Goal: Task Accomplishment & Management: Use online tool/utility

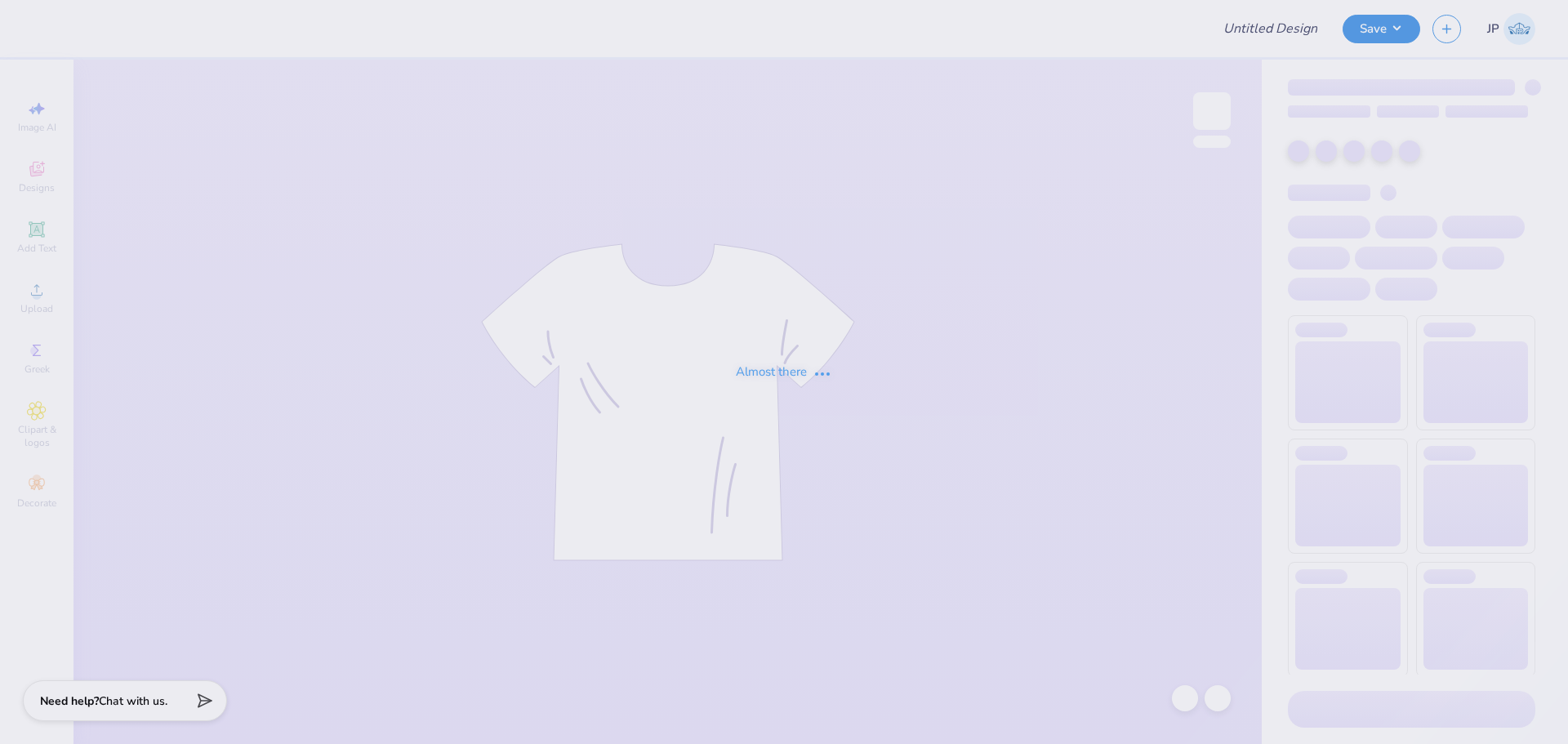
type input "PKT Parent's Weekend"
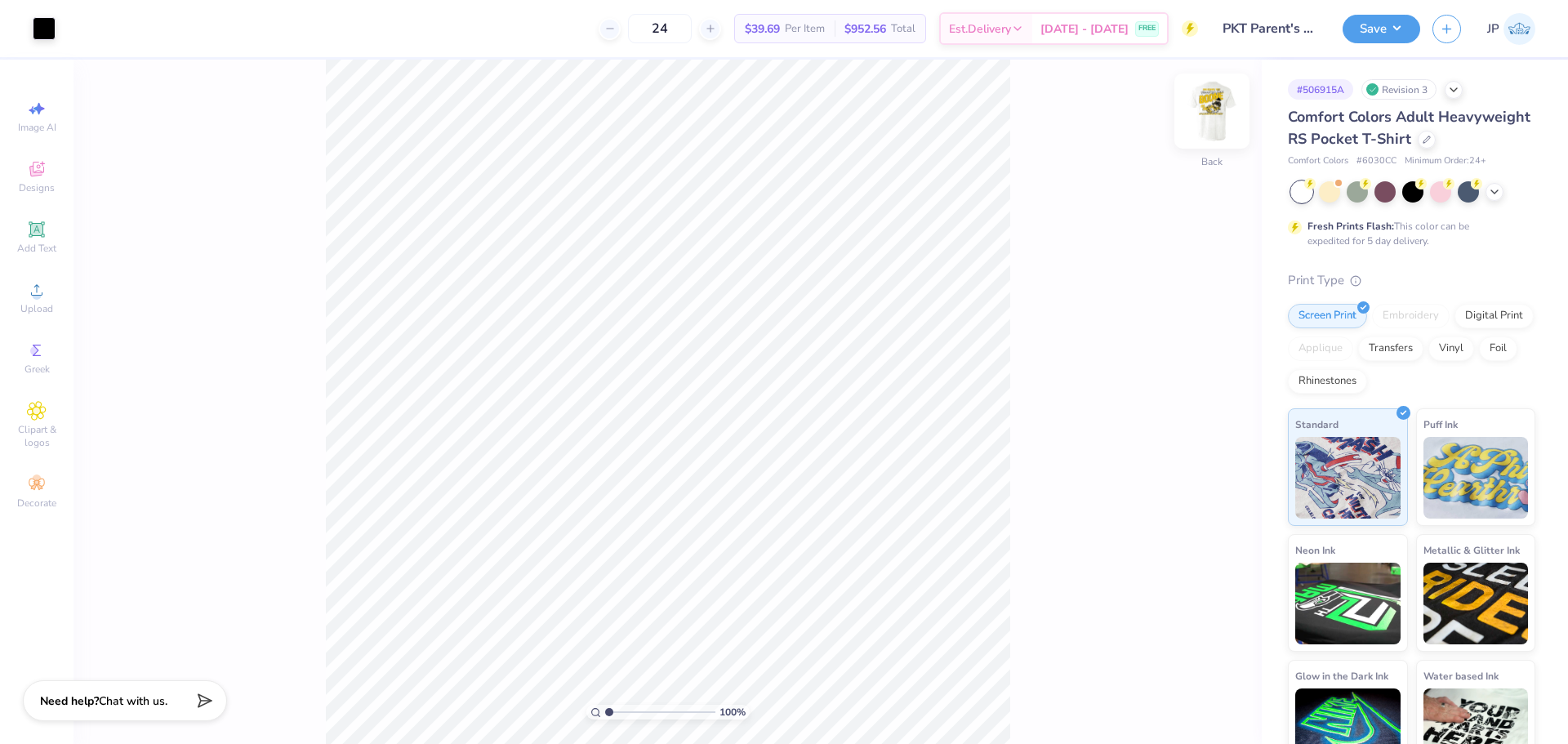
click at [1208, 107] on img at bounding box center [1211, 111] width 65 height 65
click at [340, 58] on div "Art colors 24 $39.69 Per Item $952.56 Total Est. Delivery [DATE] - [DATE] FREE …" at bounding box center [784, 372] width 1568 height 744
click at [44, 305] on span "Upload" at bounding box center [37, 308] width 32 height 13
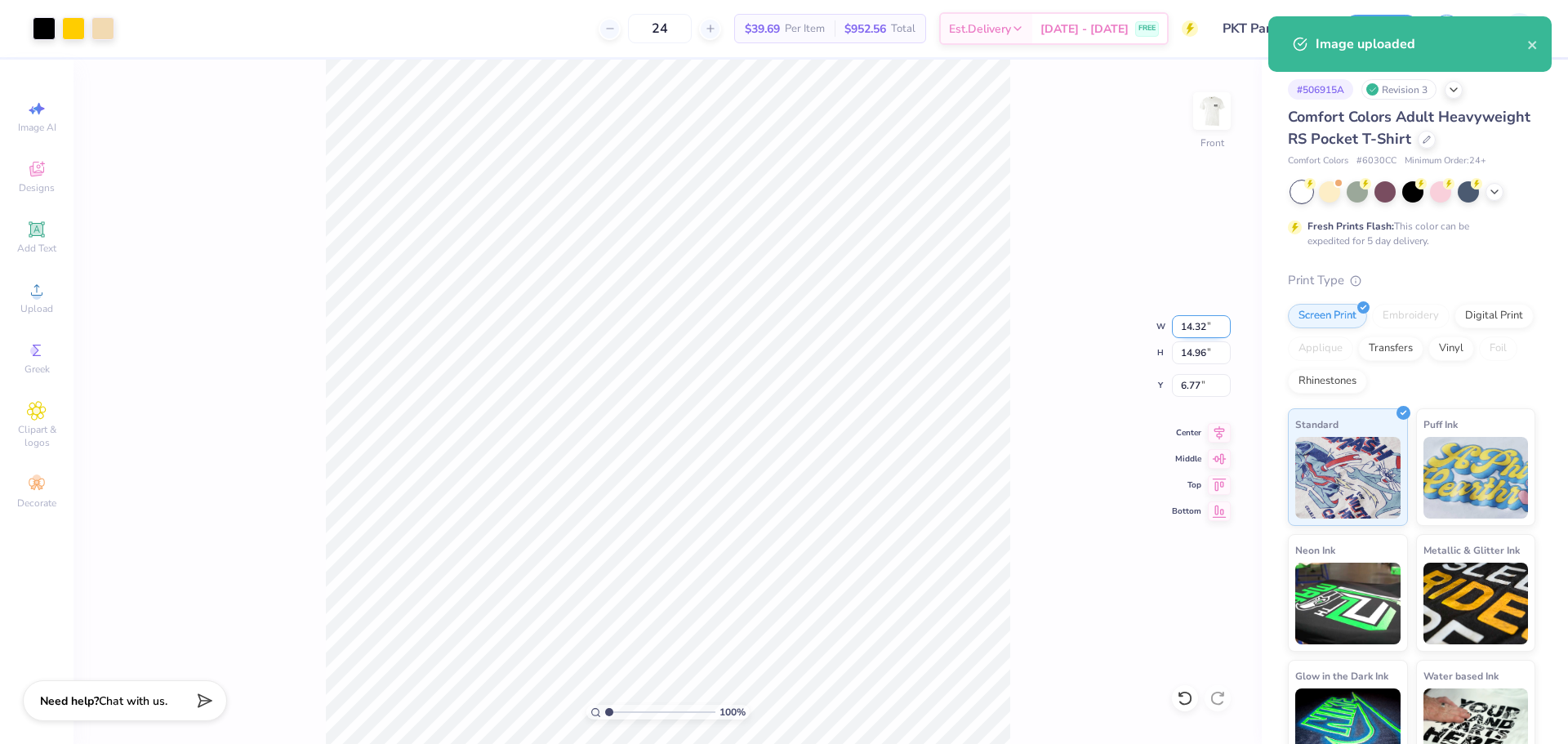
click at [1195, 321] on input "14.32" at bounding box center [1201, 327] width 59 height 23
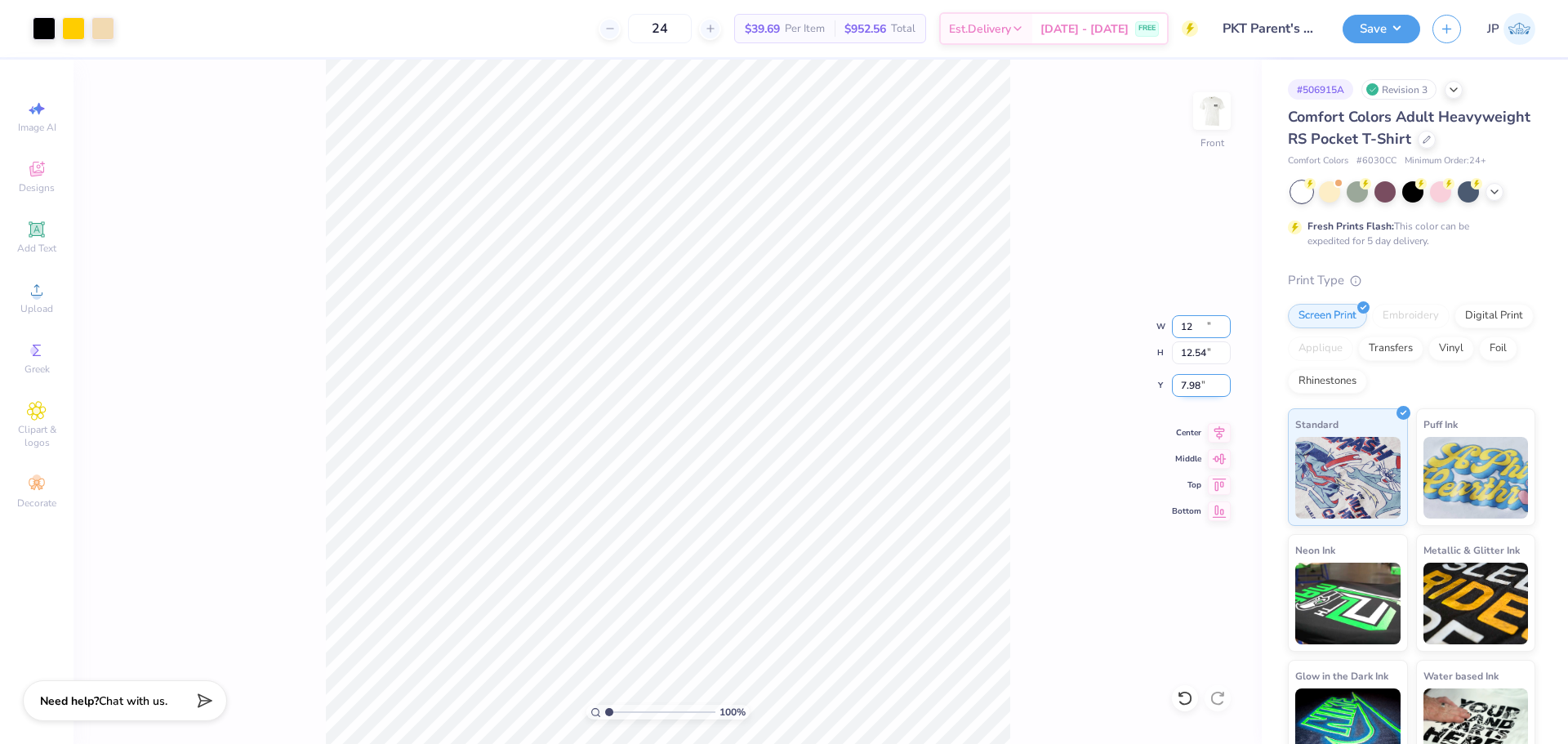
type input "12.00"
type input "12.54"
click at [1194, 388] on input "7.98" at bounding box center [1201, 386] width 59 height 23
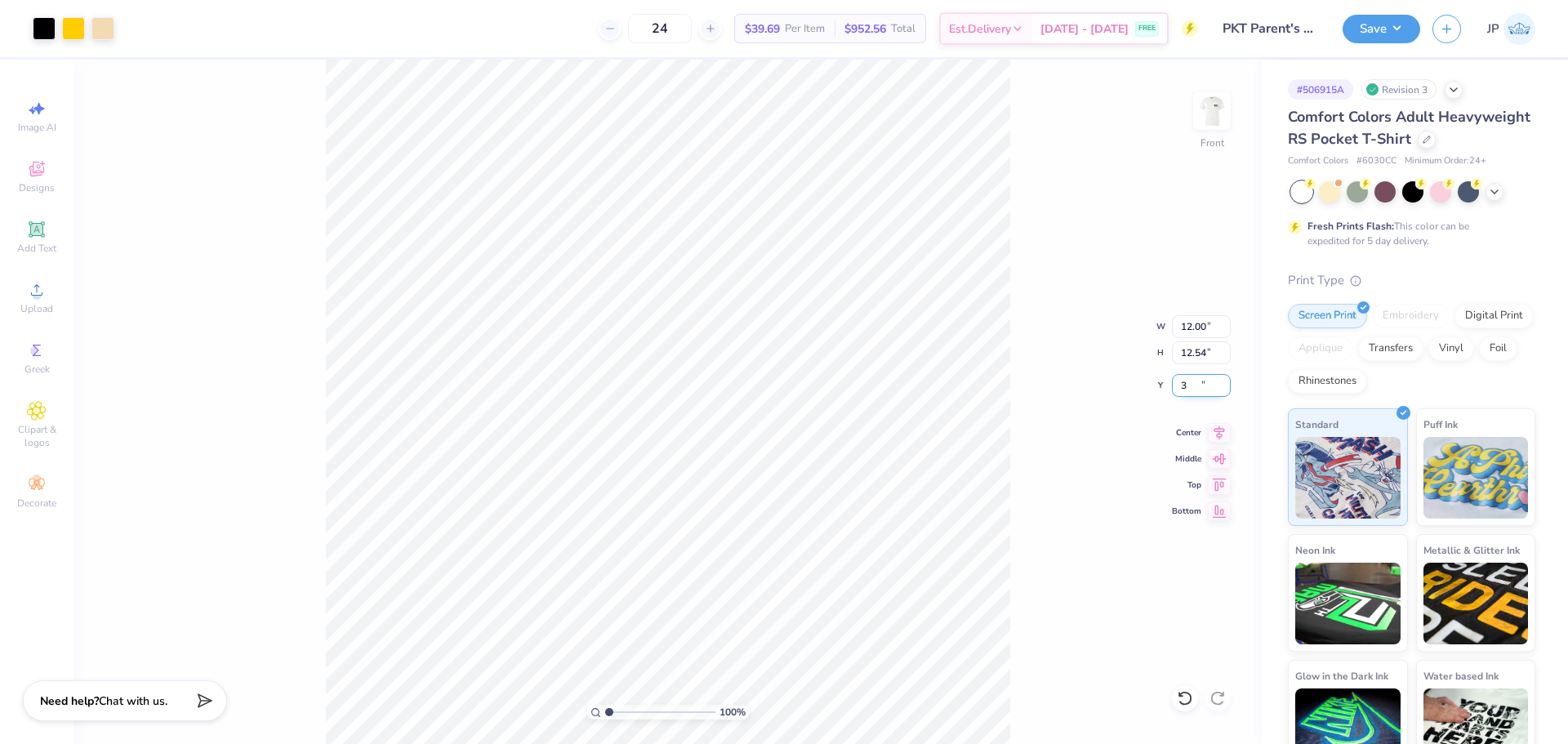
type input "3.00"
click at [1190, 325] on input "12.00" at bounding box center [1201, 327] width 59 height 23
type input "12.50"
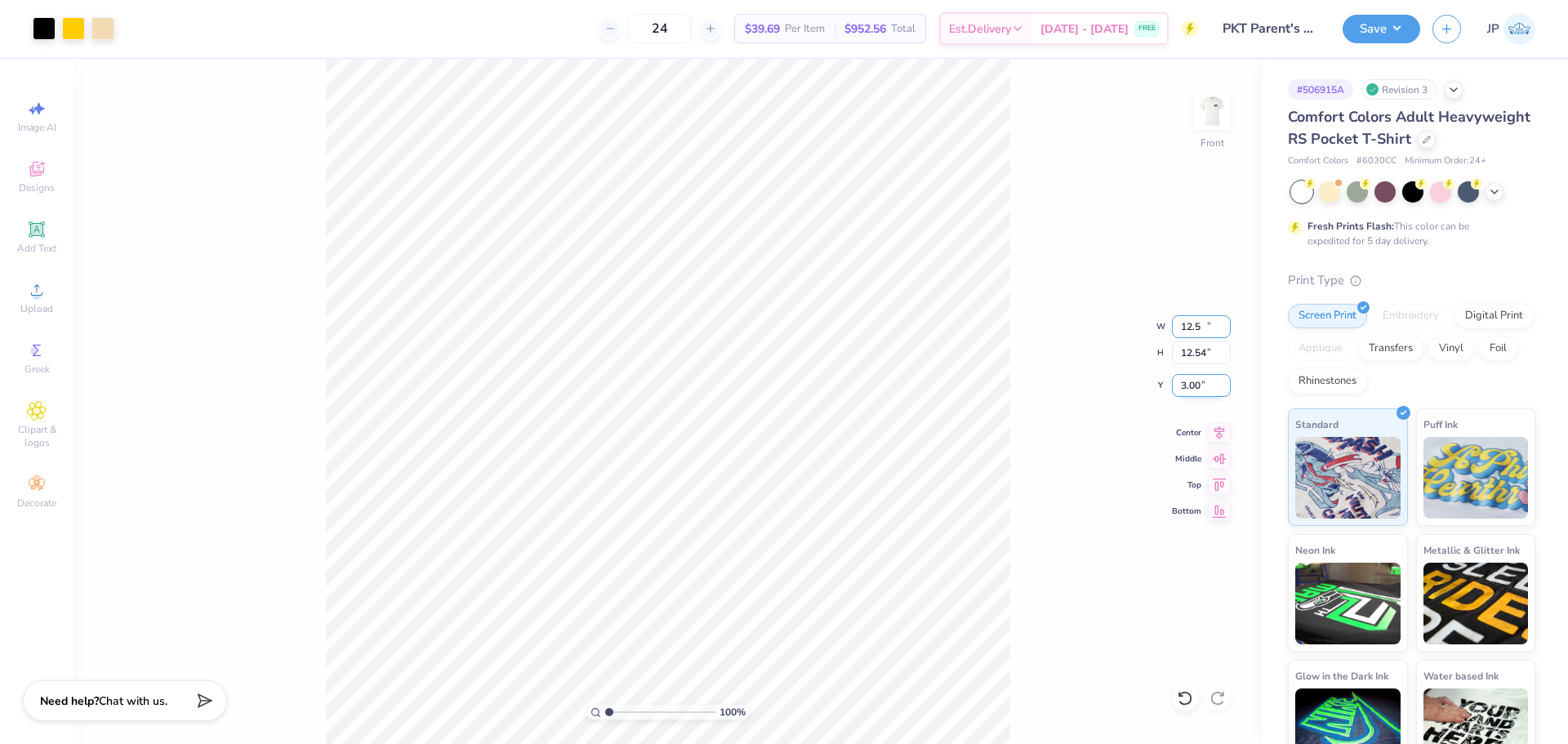
type input "13.06"
click at [1195, 387] on input "2.74" at bounding box center [1201, 386] width 59 height 23
type input "3.00"
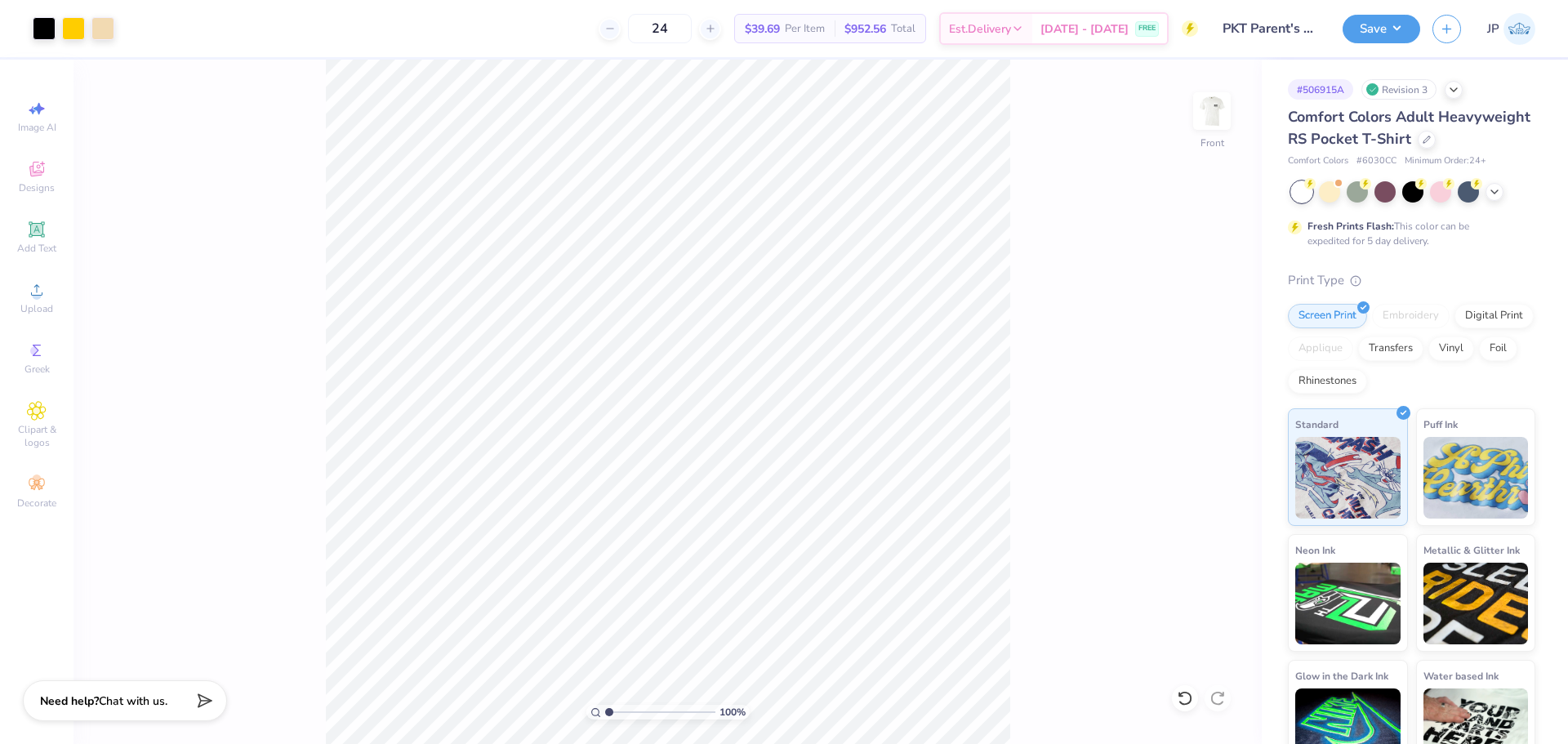
click at [280, 32] on div "Art colors 24 $39.69 Per Item $952.56 Total Est. Delivery [DATE] - [DATE] FREE …" at bounding box center [784, 372] width 1568 height 744
click at [1106, 273] on div "100 % Front W 12.50 12.50 " H 13.06 13.06 " Y 3.00 3.00 " Center Middle Top Bot…" at bounding box center [668, 402] width 1188 height 685
click at [1207, 111] on img at bounding box center [1211, 111] width 65 height 65
click at [1214, 108] on img at bounding box center [1211, 111] width 65 height 65
click at [254, 469] on div "100 % Front" at bounding box center [668, 402] width 1188 height 685
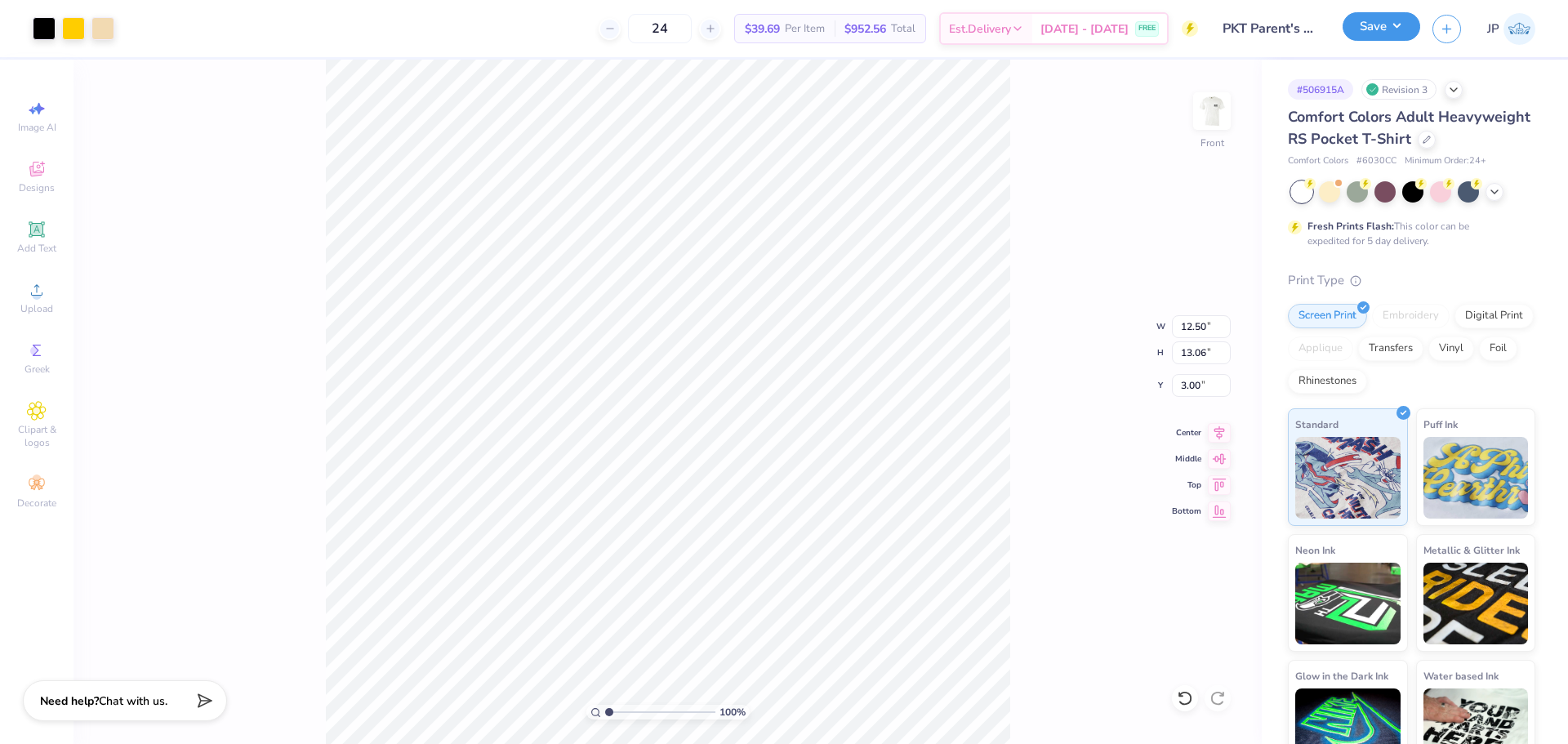
click at [1381, 27] on button "Save" at bounding box center [1381, 26] width 78 height 28
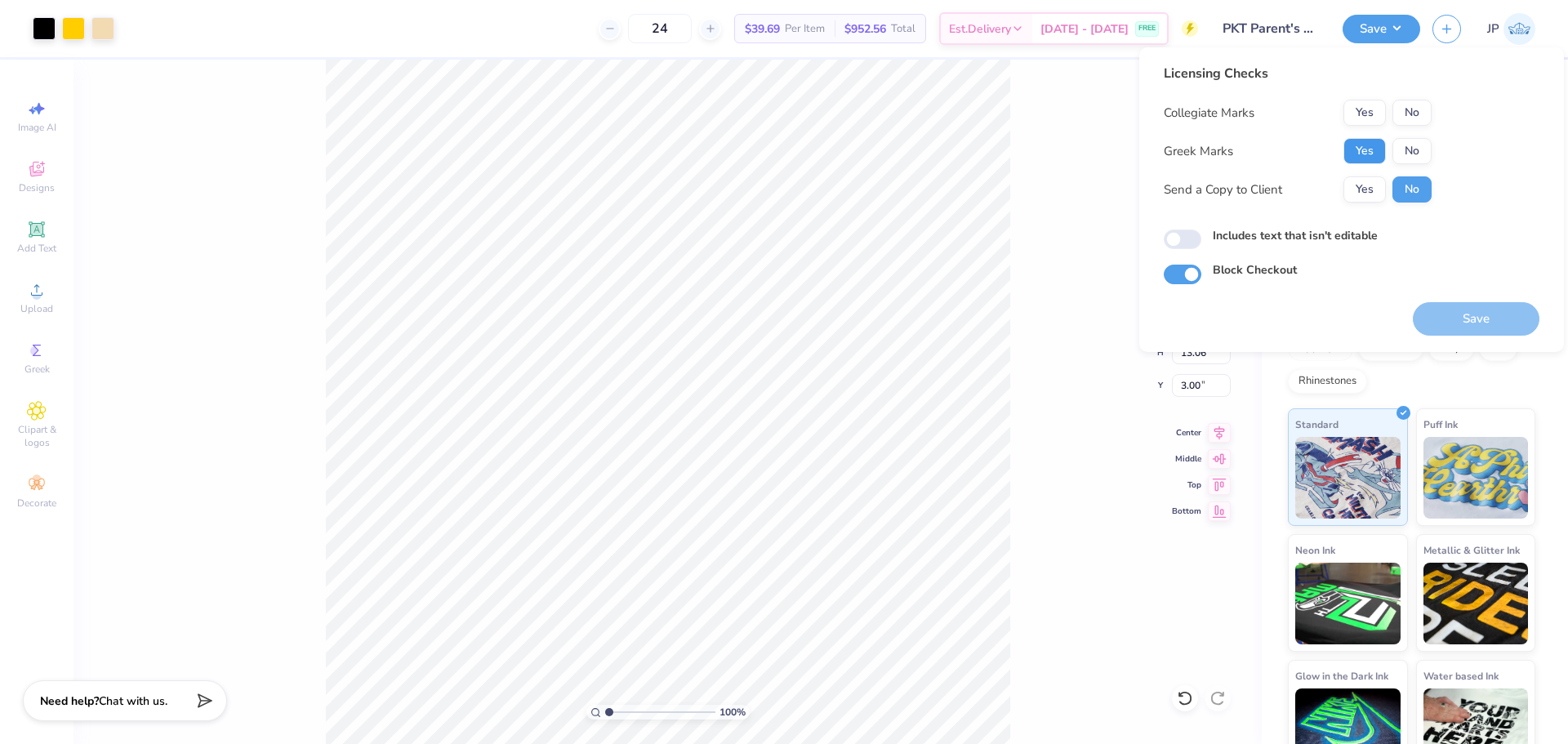
click at [1372, 151] on button "Yes" at bounding box center [1365, 151] width 43 height 27
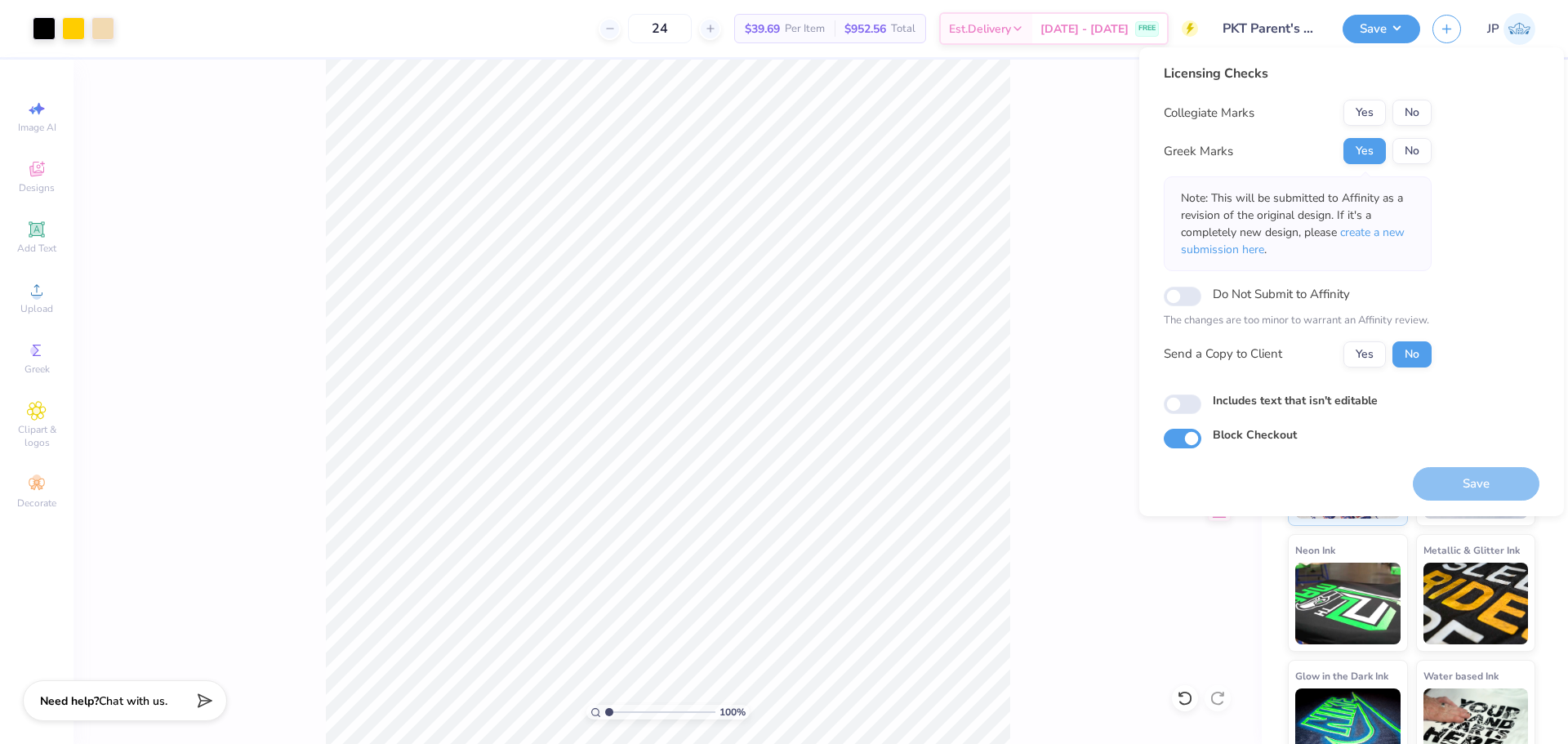
click at [1406, 127] on div "Collegiate Marks Yes No Greek Marks Yes No Note: This will be submitted to Affi…" at bounding box center [1297, 233] width 268 height 268
click at [1405, 114] on button "No" at bounding box center [1412, 113] width 39 height 27
click at [1357, 103] on button "Yes" at bounding box center [1365, 113] width 43 height 27
click at [1403, 139] on button "No" at bounding box center [1412, 151] width 39 height 27
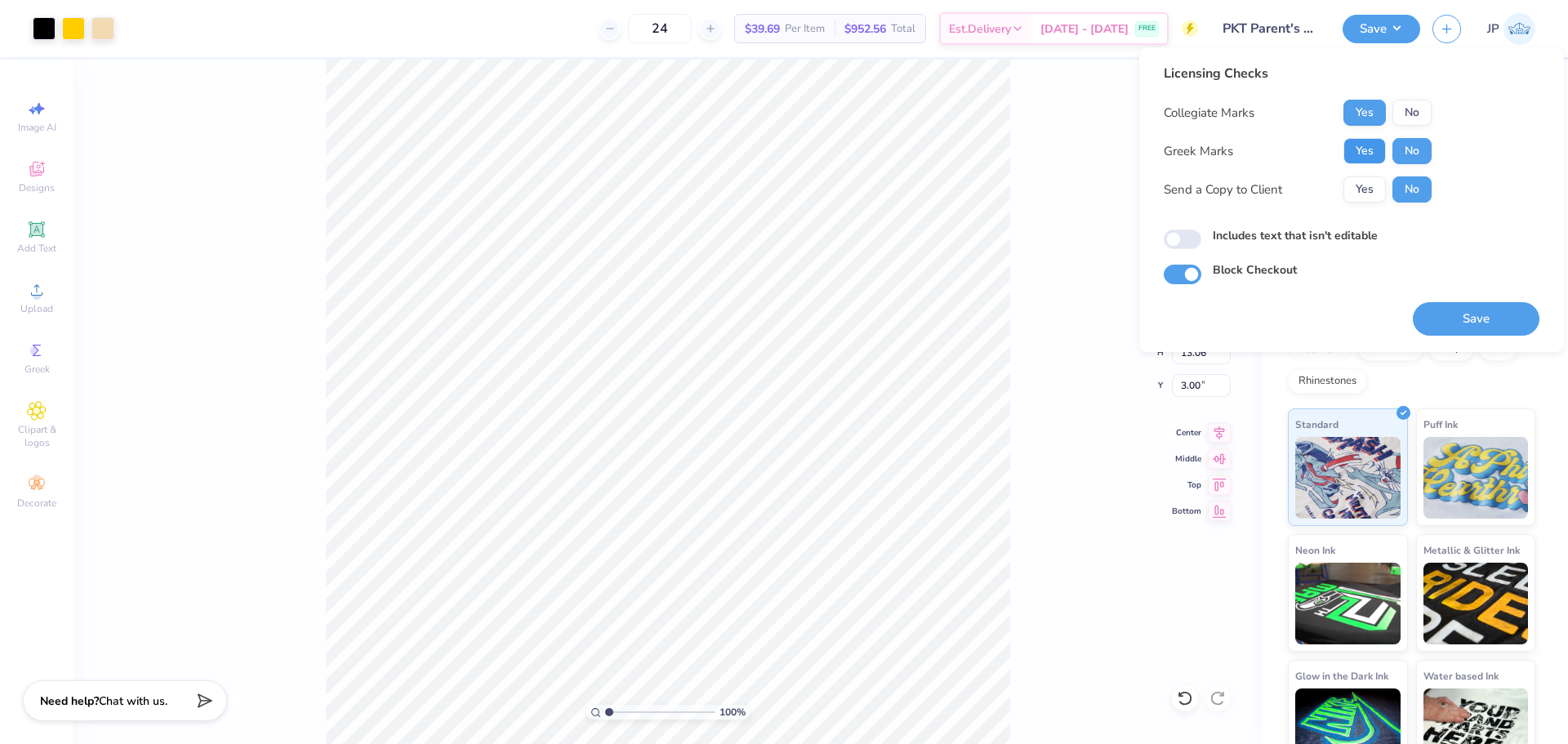
click at [1371, 159] on button "Yes" at bounding box center [1365, 151] width 43 height 27
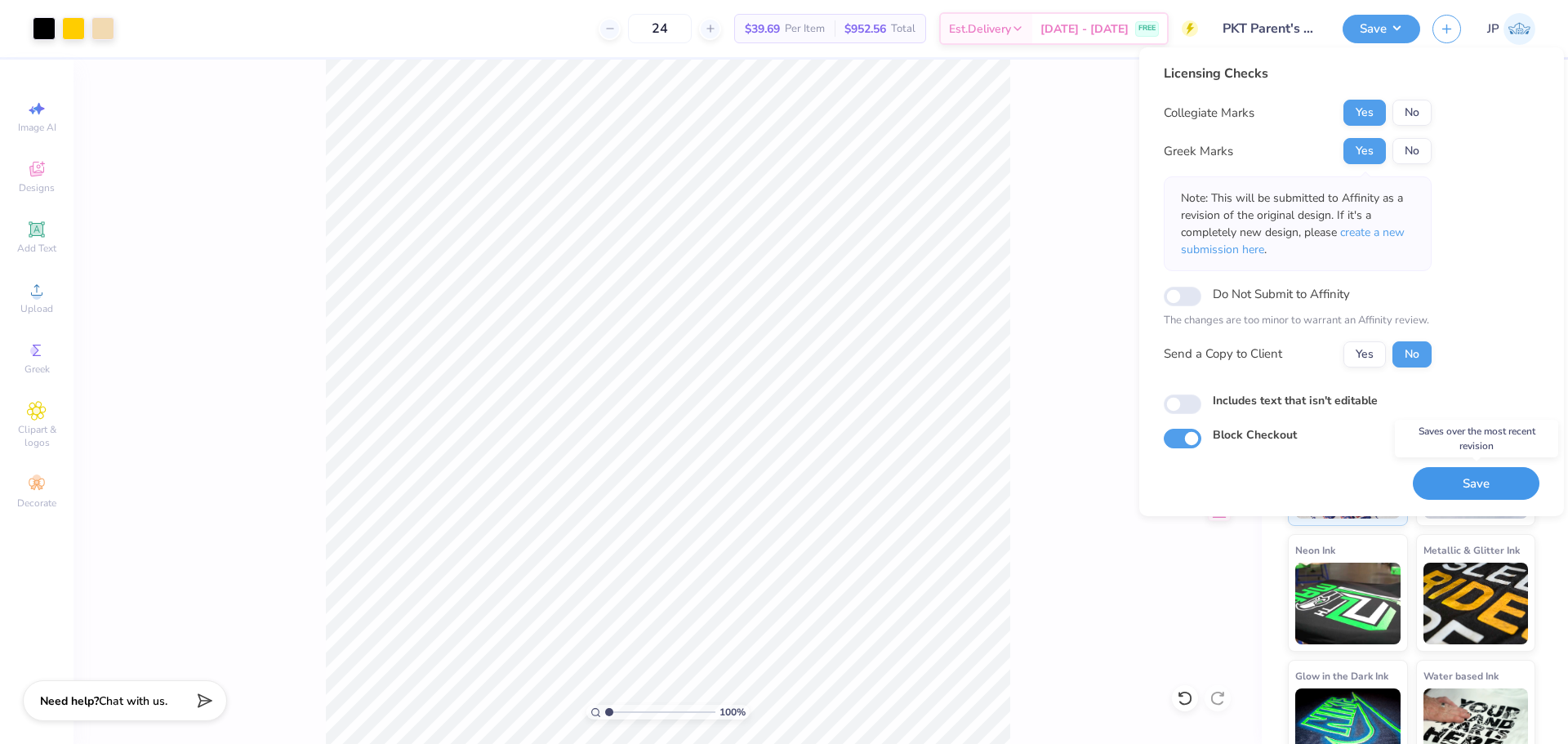
click at [1502, 485] on button "Save" at bounding box center [1477, 483] width 127 height 33
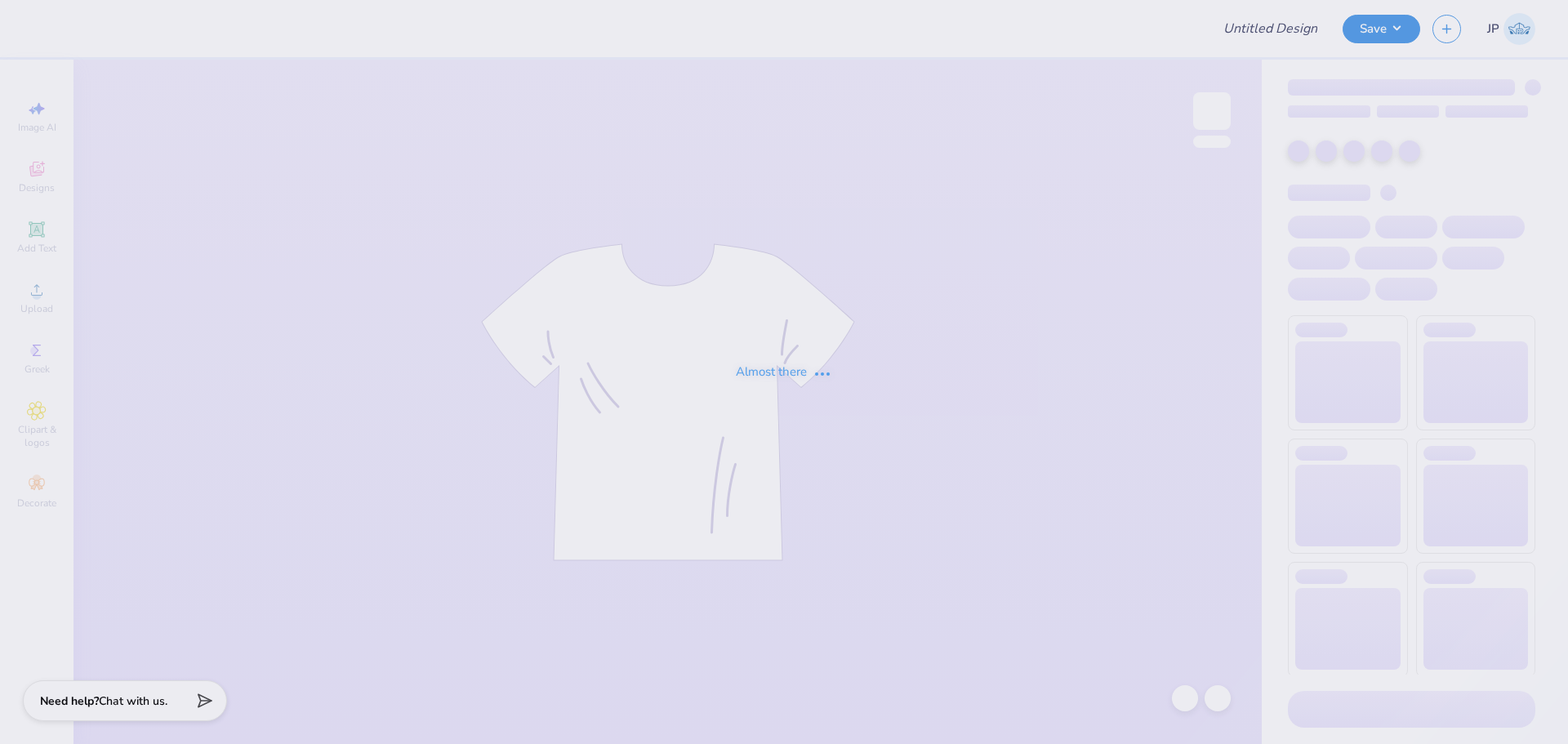
type input "[PERSON_NAME] : [US_STATE][GEOGRAPHIC_DATA]"
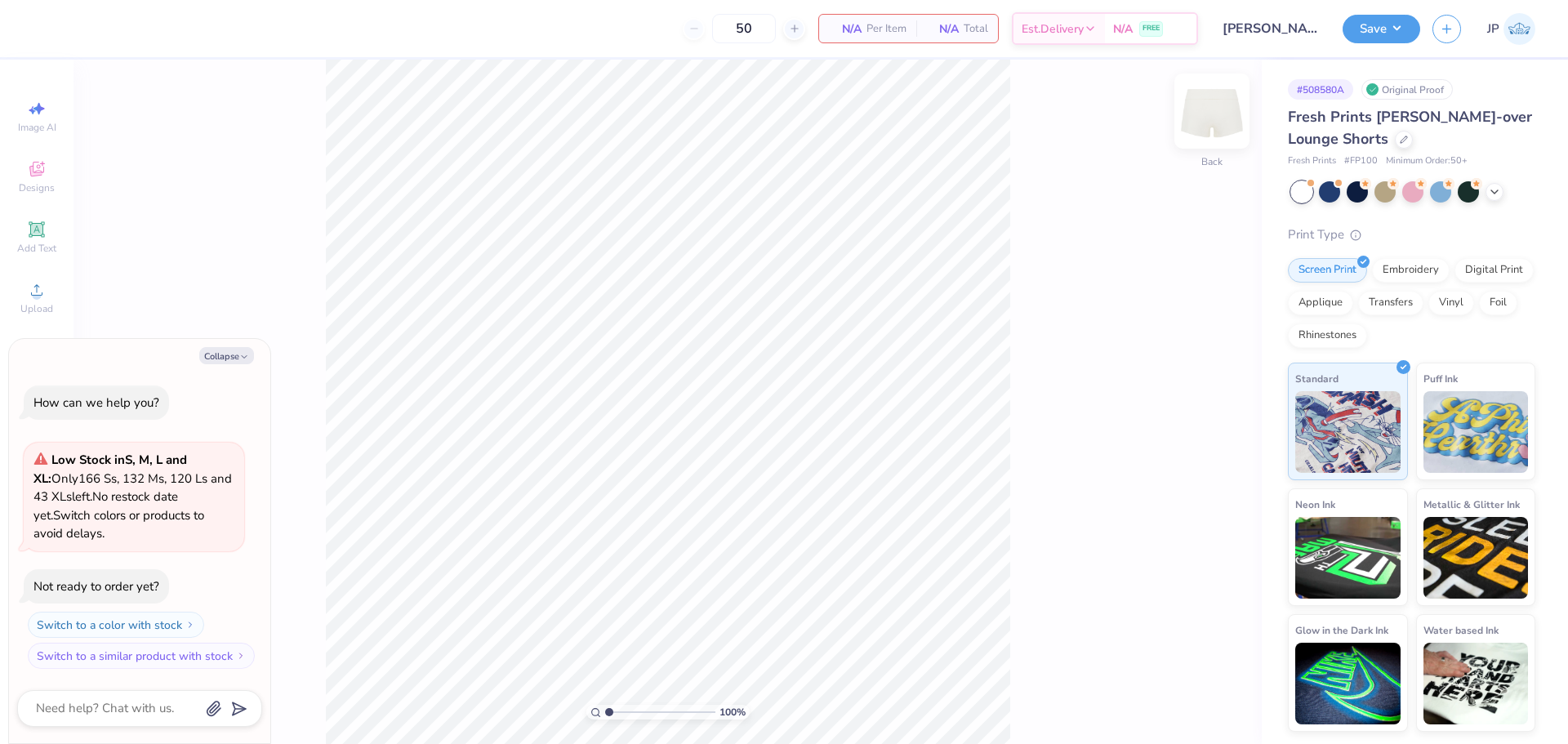
click at [1215, 115] on img at bounding box center [1211, 111] width 65 height 65
click at [36, 293] on circle at bounding box center [36, 295] width 9 height 9
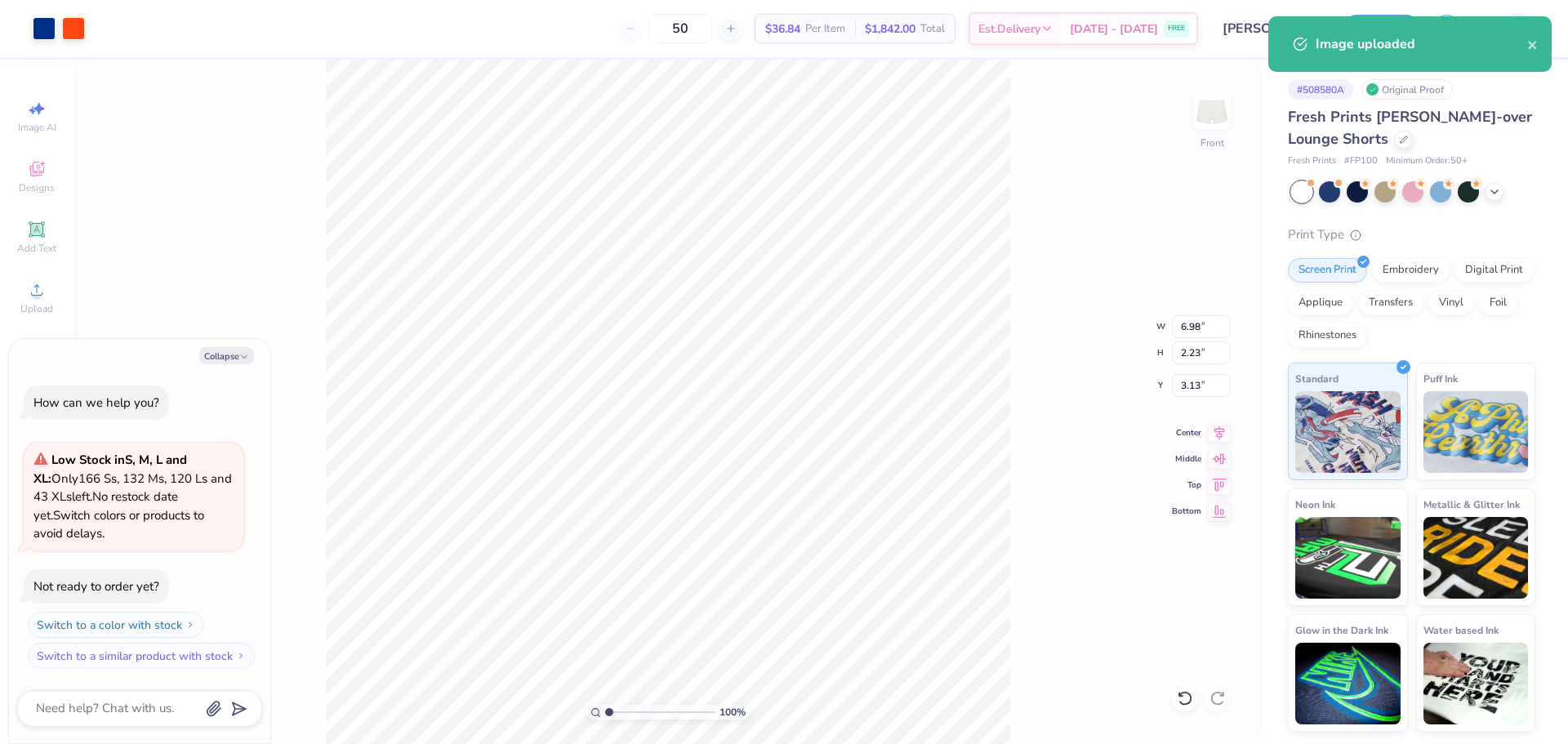
type textarea "x"
